Goal: Information Seeking & Learning: Find specific fact

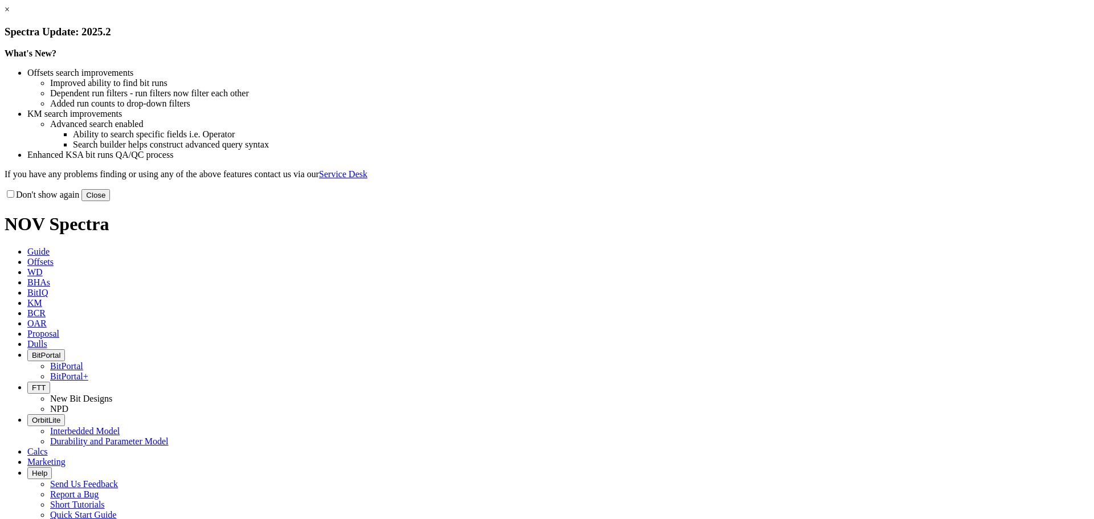
click at [110, 201] on button "Close" at bounding box center [96, 195] width 29 height 12
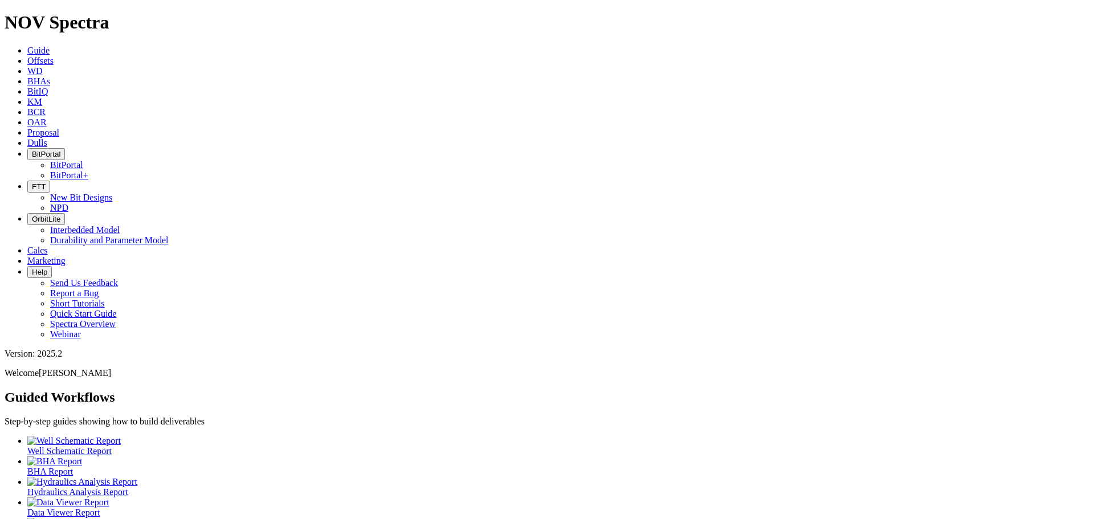
click at [42, 97] on link "KM" at bounding box center [34, 102] width 15 height 10
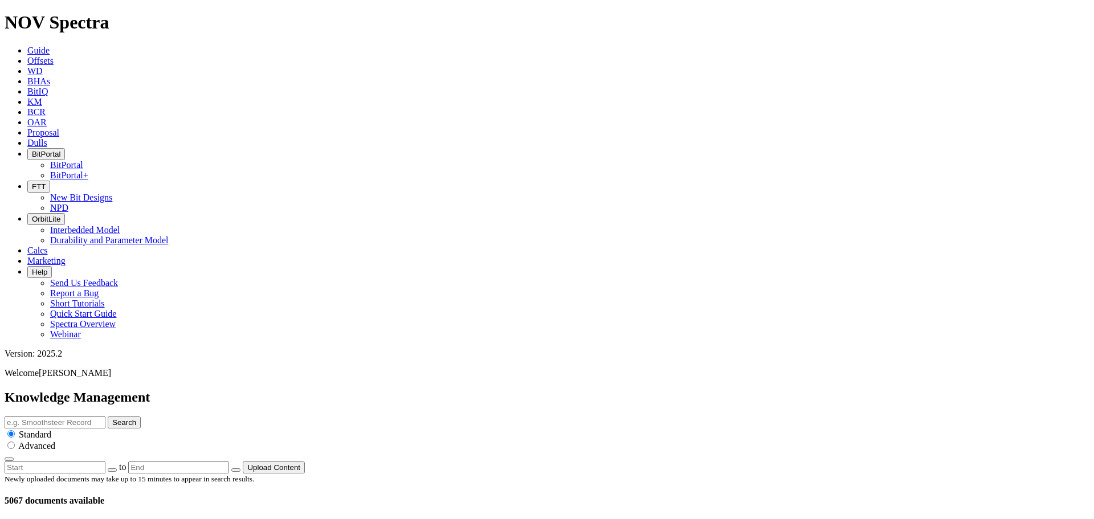
click at [105, 417] on input "text" at bounding box center [55, 423] width 101 height 12
type input "evolve"
click at [108, 417] on button "Search" at bounding box center [124, 423] width 33 height 12
